Goal: Navigation & Orientation: Find specific page/section

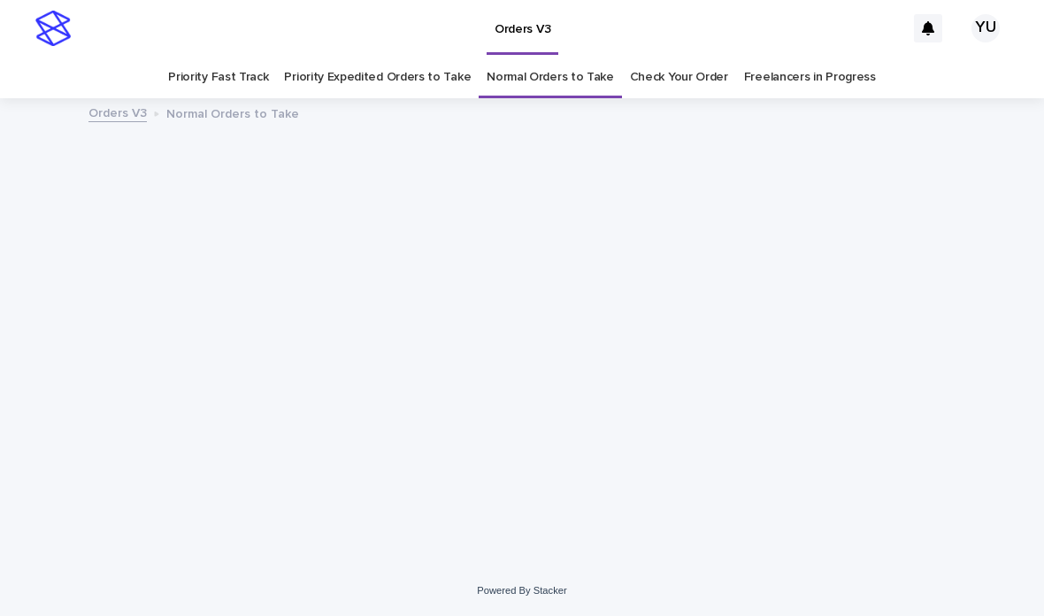
scroll to position [57, 0]
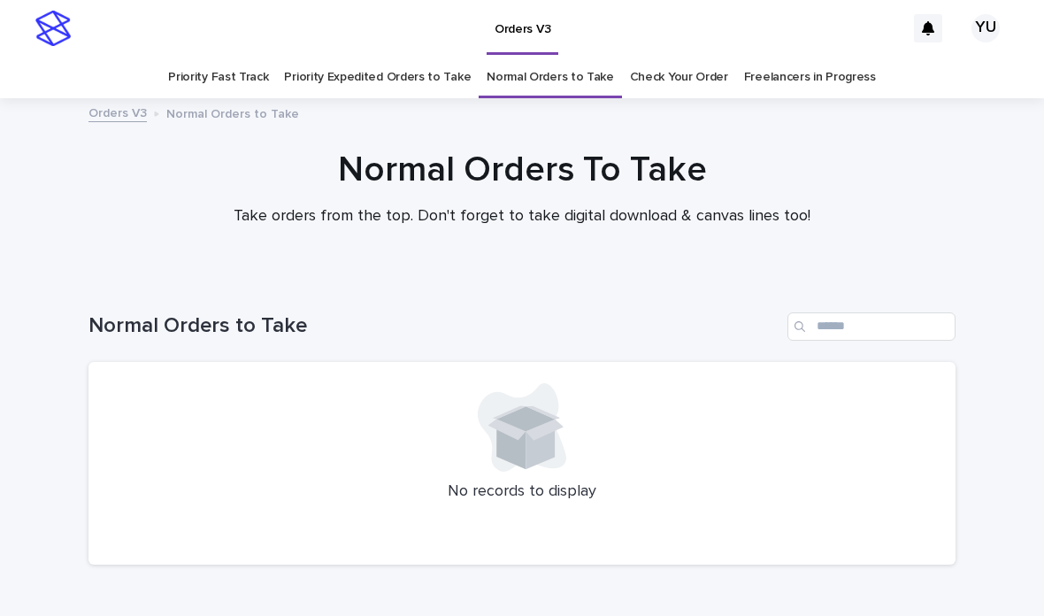
click at [817, 57] on link "Freelancers in Progress" at bounding box center [810, 78] width 132 height 42
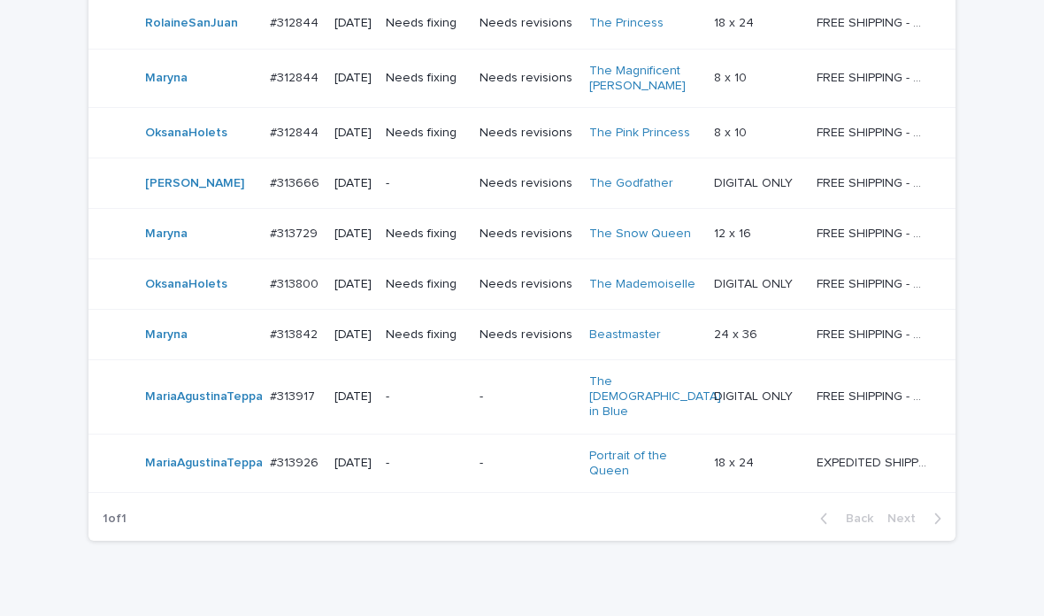
scroll to position [452, 0]
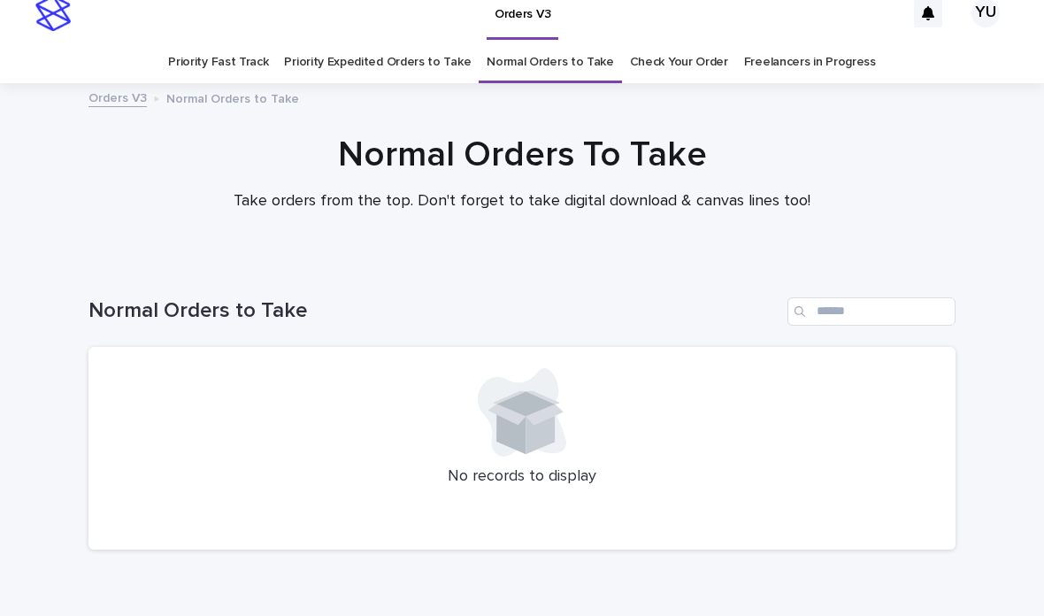
scroll to position [29, 0]
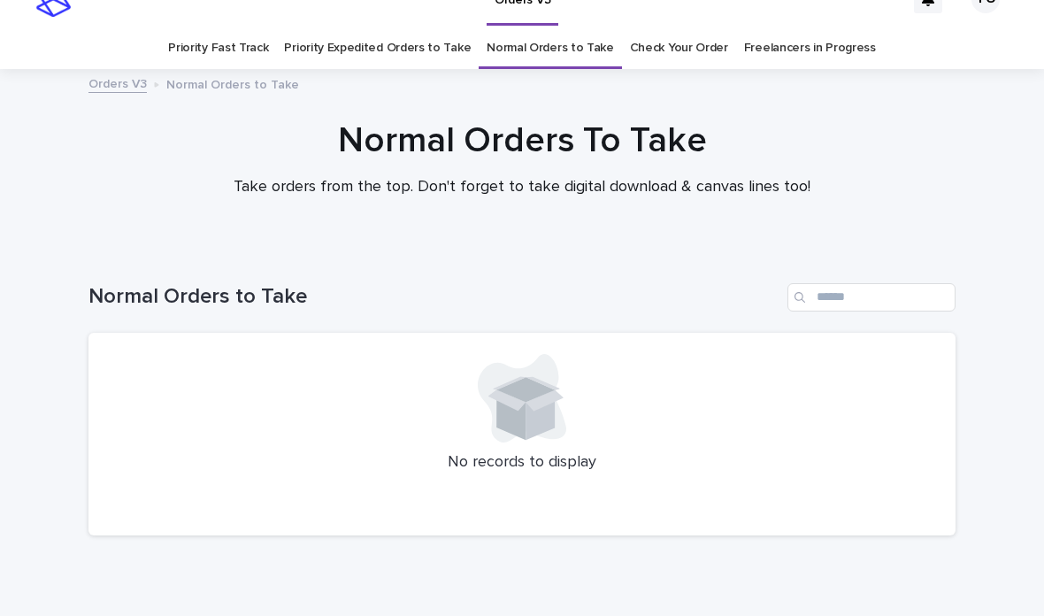
click at [408, 33] on link "Priority Expedited Orders to Take" at bounding box center [377, 48] width 187 height 42
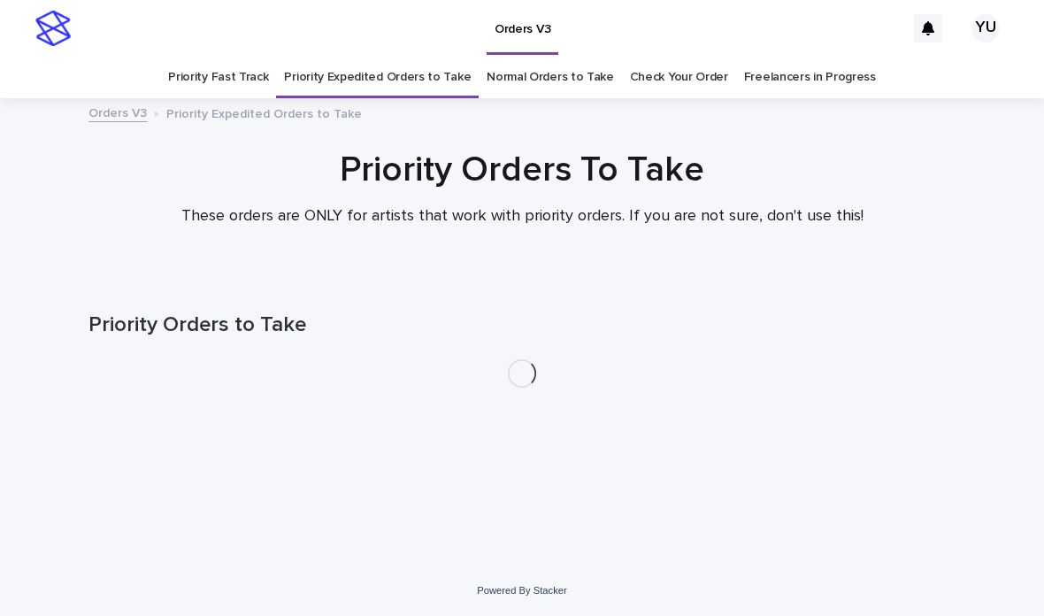
scroll to position [57, 0]
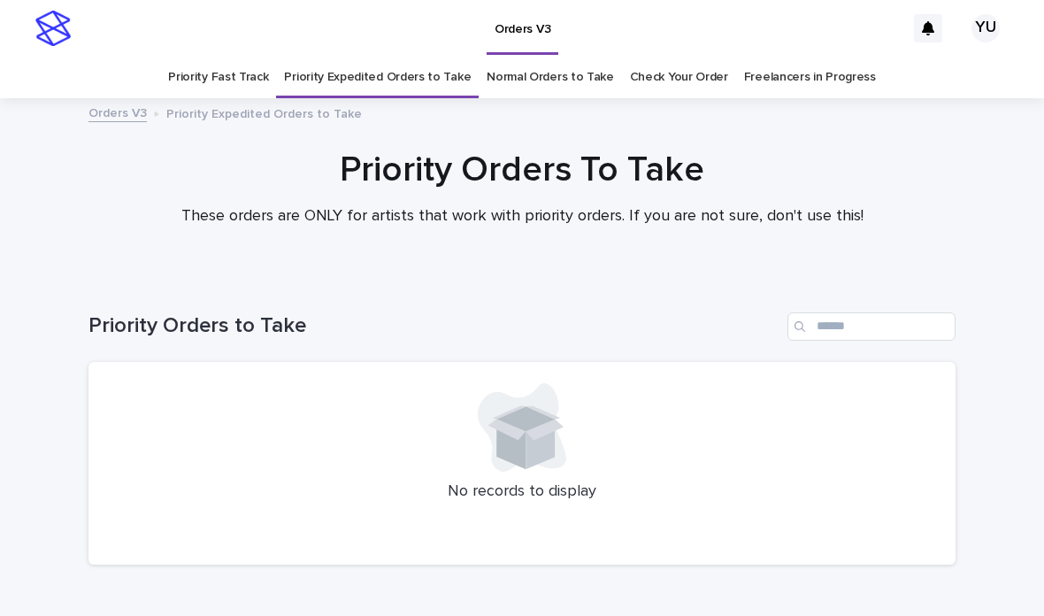
click at [802, 57] on link "Freelancers in Progress" at bounding box center [810, 78] width 132 height 42
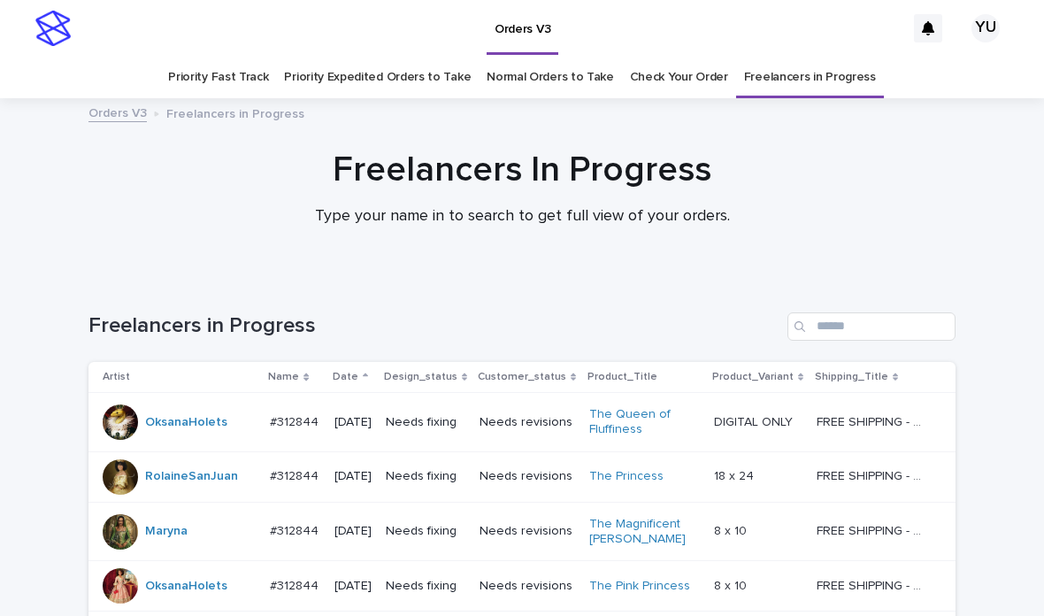
click at [693, 57] on link "Check Your Order" at bounding box center [679, 78] width 98 height 42
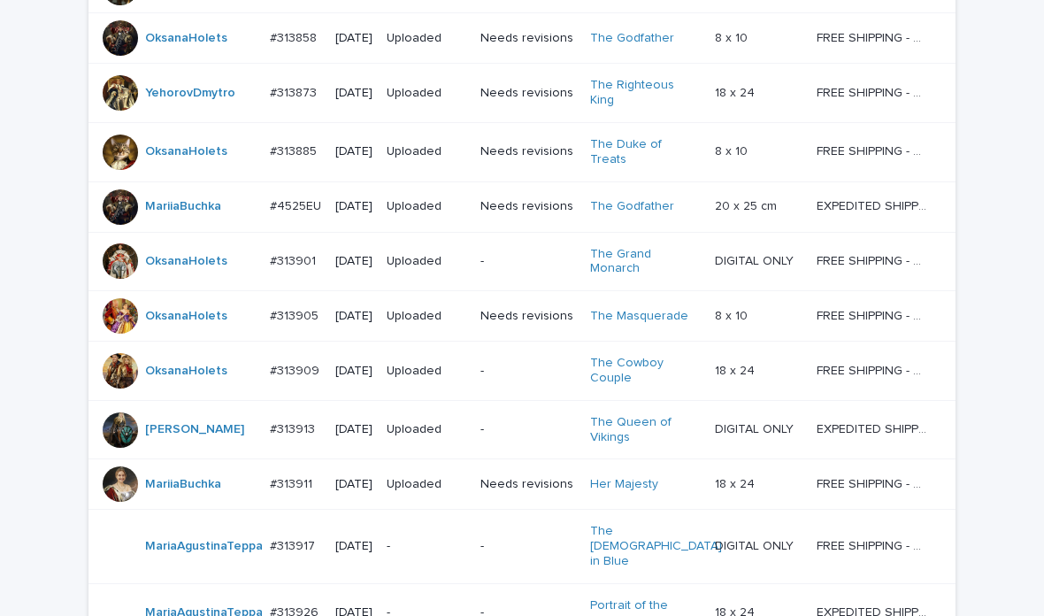
scroll to position [1397, 0]
